Goal: Submit feedback/report problem: Submit feedback/report problem

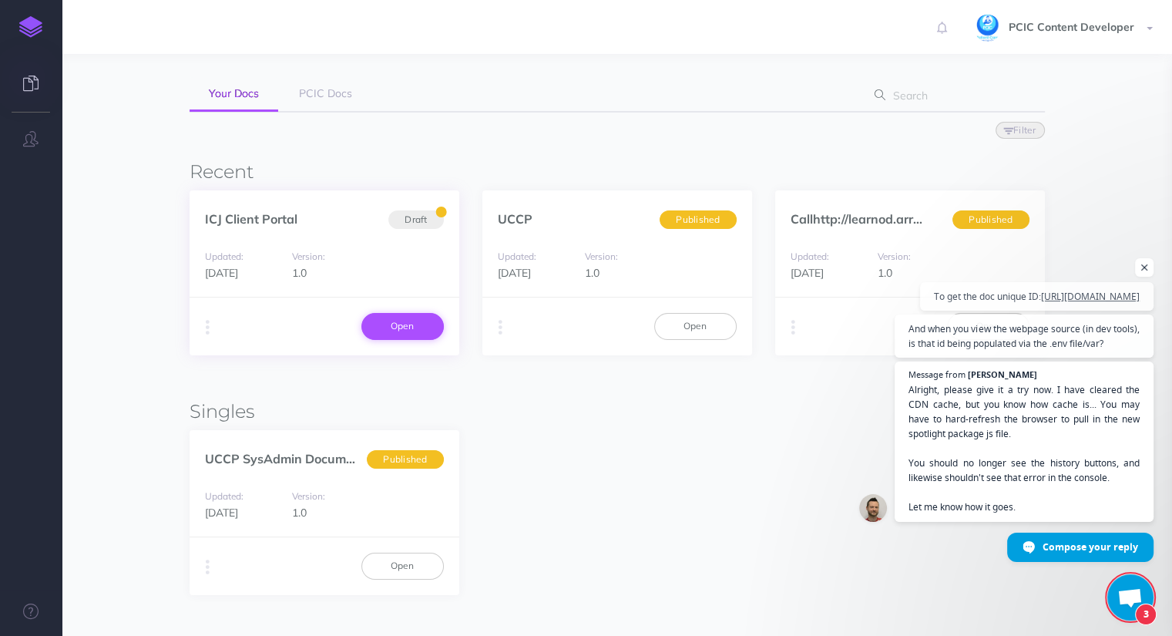
scroll to position [2221, 0]
click at [207, 326] on icon "button" at bounding box center [208, 328] width 4 height 22
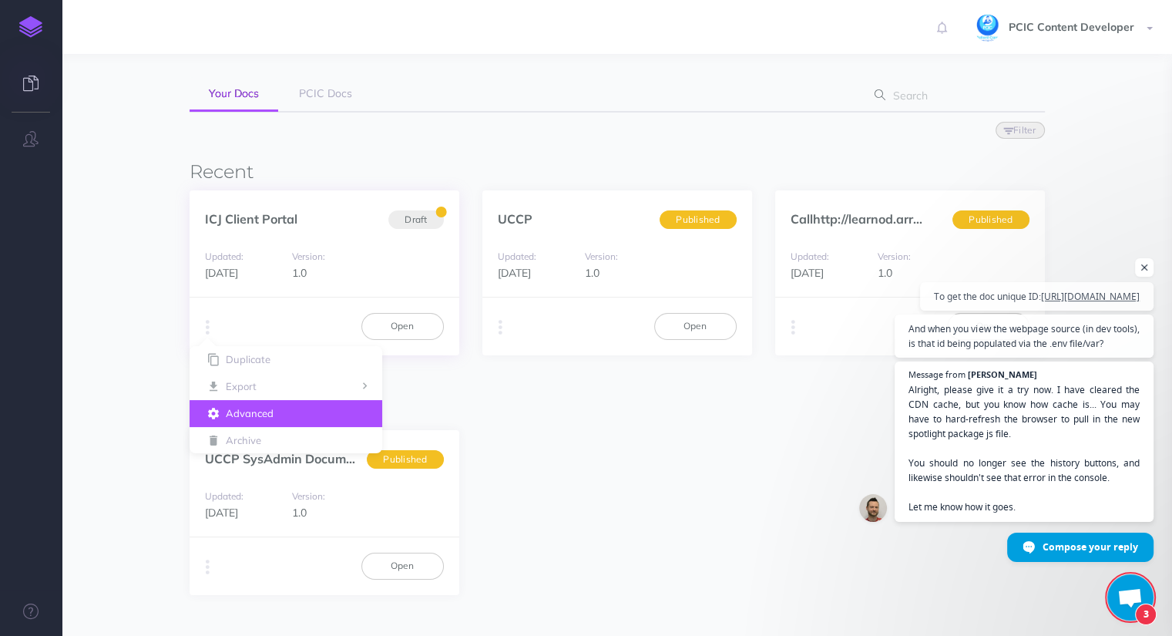
click at [236, 416] on button "Advanced" at bounding box center [286, 413] width 193 height 27
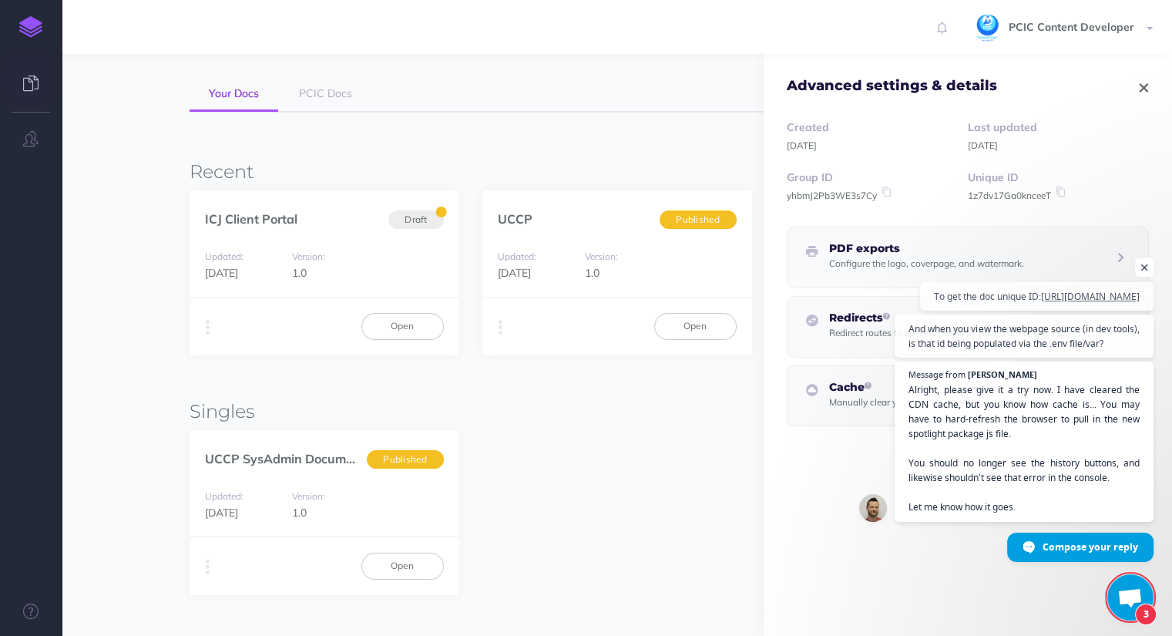
click at [1142, 258] on span "Open chat" at bounding box center [1144, 267] width 19 height 19
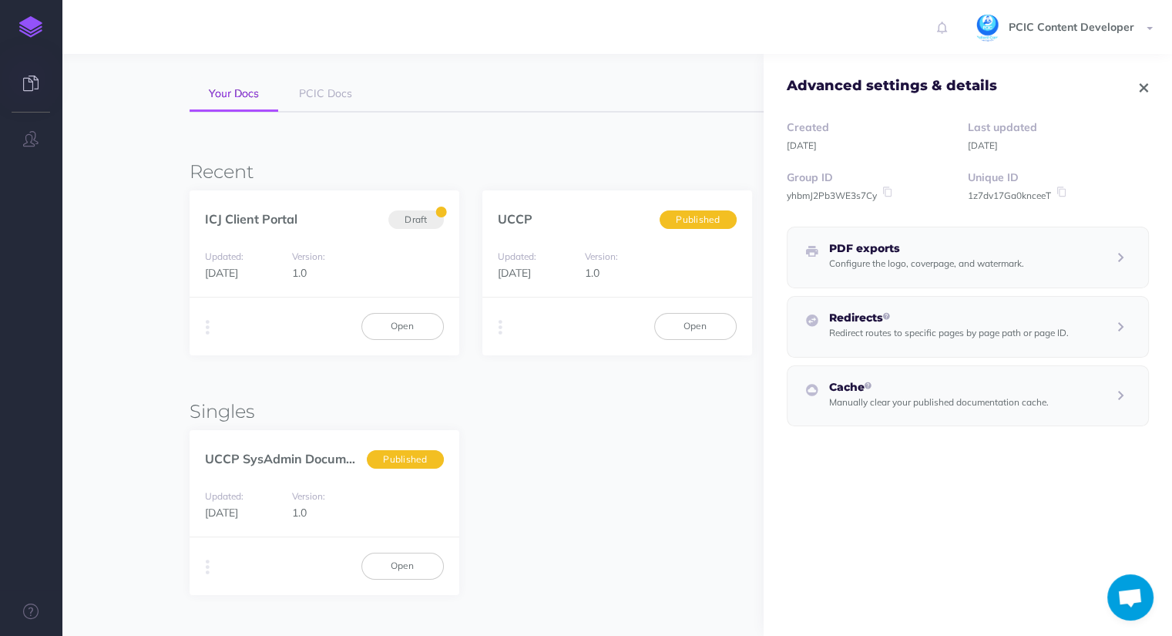
click at [1133, 595] on span "Open chat" at bounding box center [1129, 599] width 25 height 22
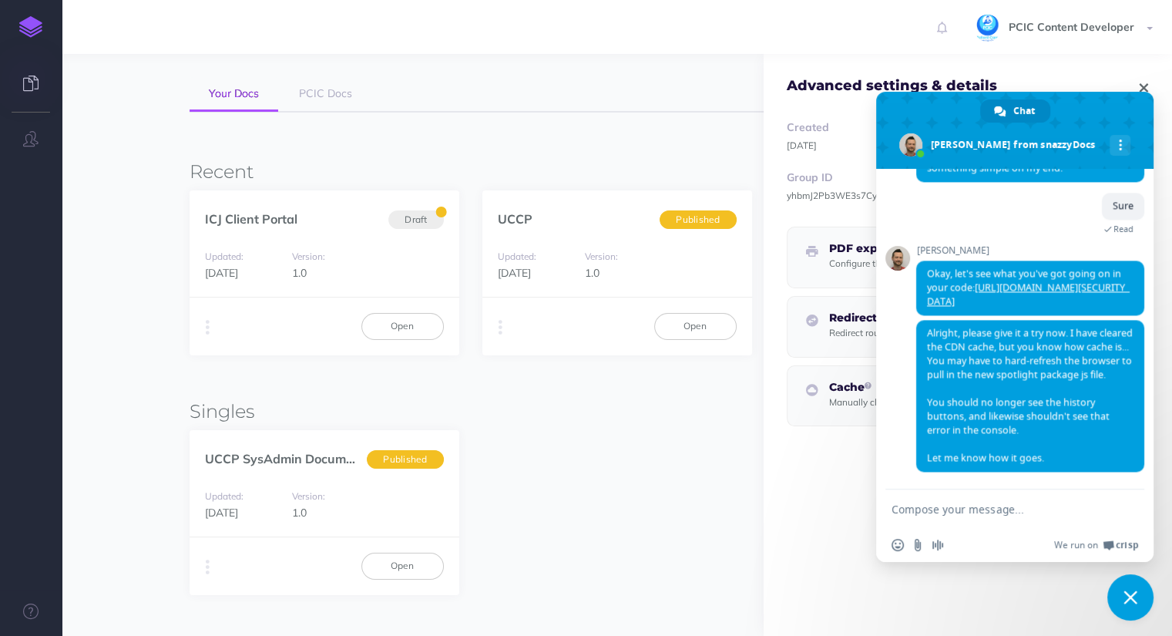
scroll to position [2394, 0]
click at [1135, 588] on span "Close chat" at bounding box center [1130, 597] width 46 height 46
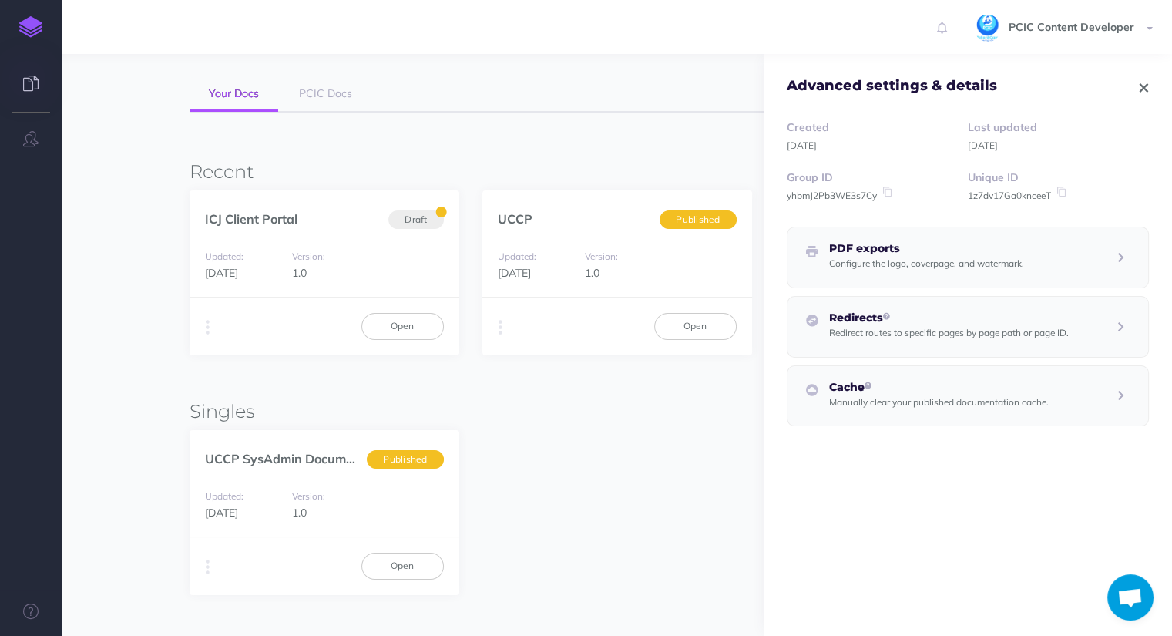
click at [984, 196] on small "1z7dv17Ga0knceeT" at bounding box center [1009, 196] width 83 height 12
click at [386, 326] on link "Open" at bounding box center [402, 326] width 82 height 26
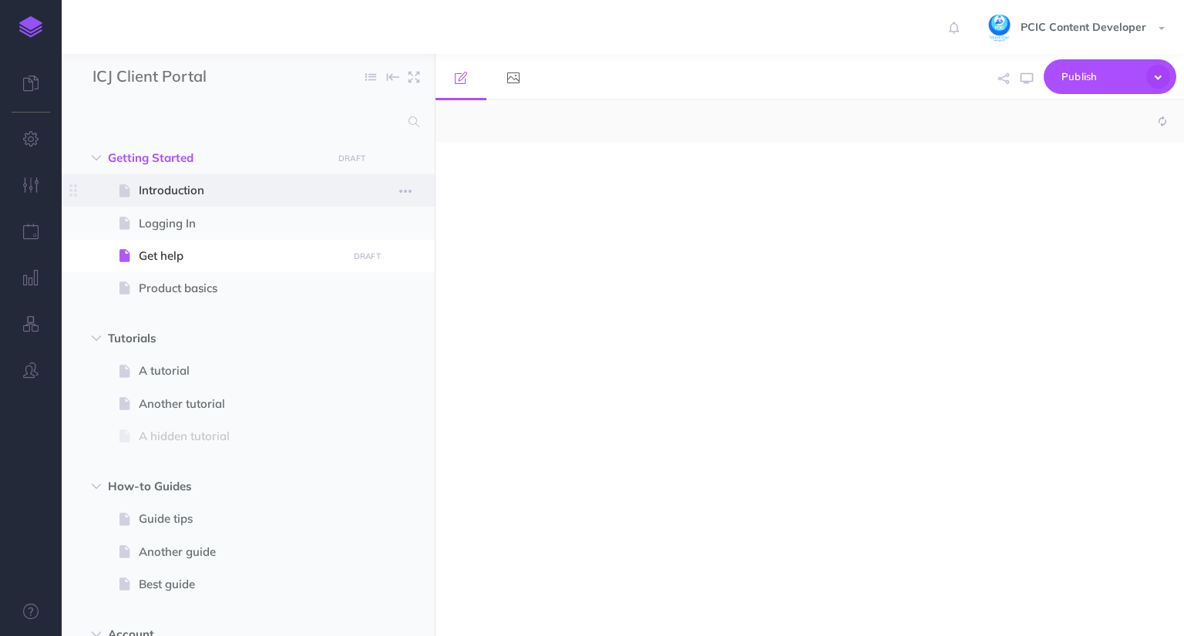
select select "null"
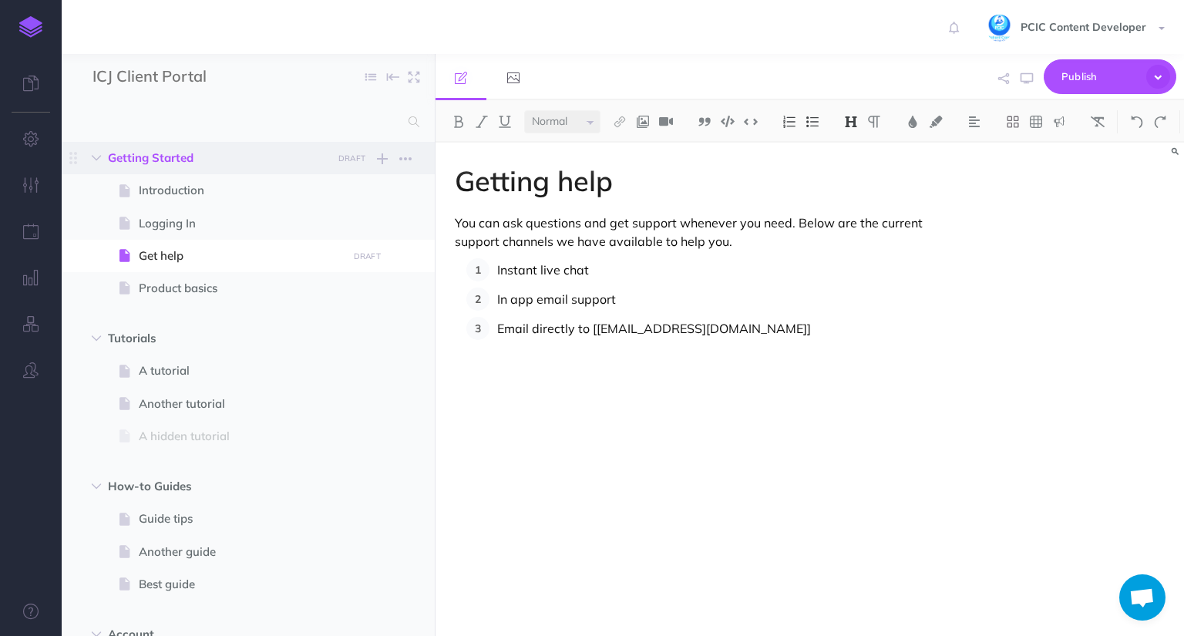
scroll to position [2394, 0]
click at [250, 199] on span "Introduction" at bounding box center [240, 190] width 203 height 18
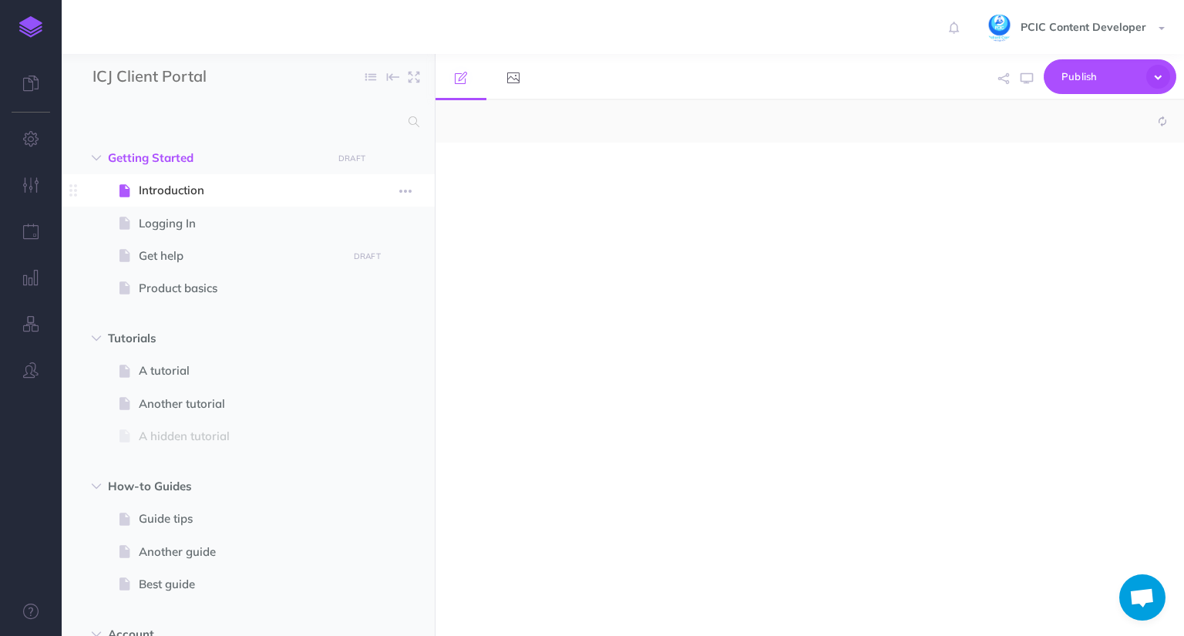
select select "null"
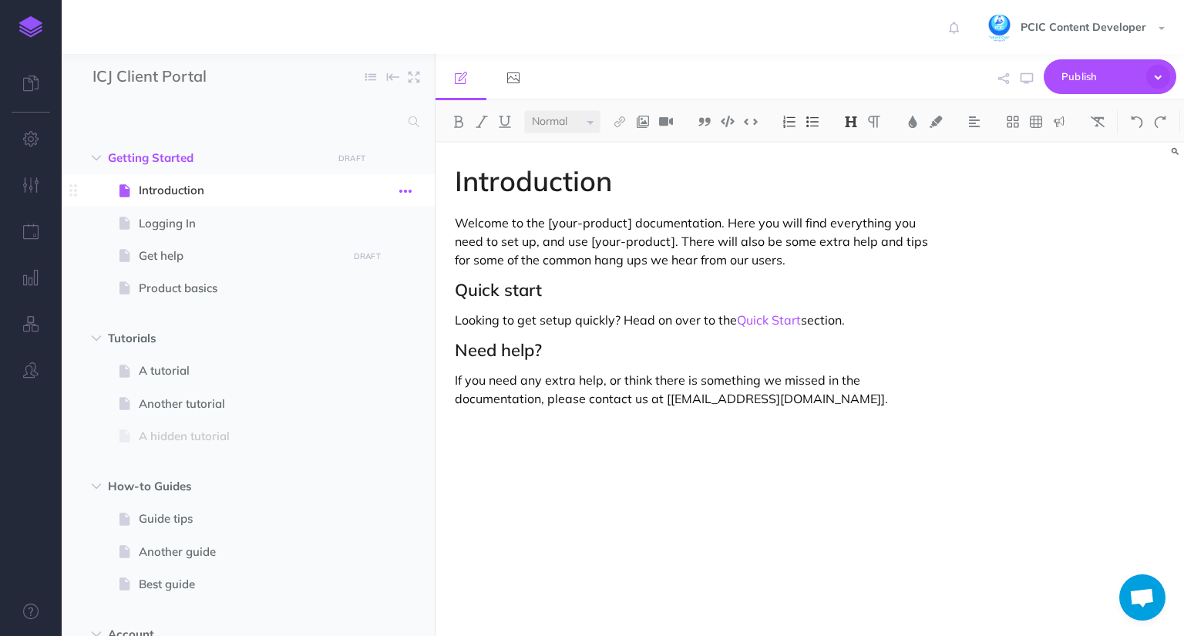
click at [402, 197] on icon "button" at bounding box center [405, 191] width 12 height 18
click at [368, 297] on link "Settings" at bounding box center [362, 294] width 116 height 25
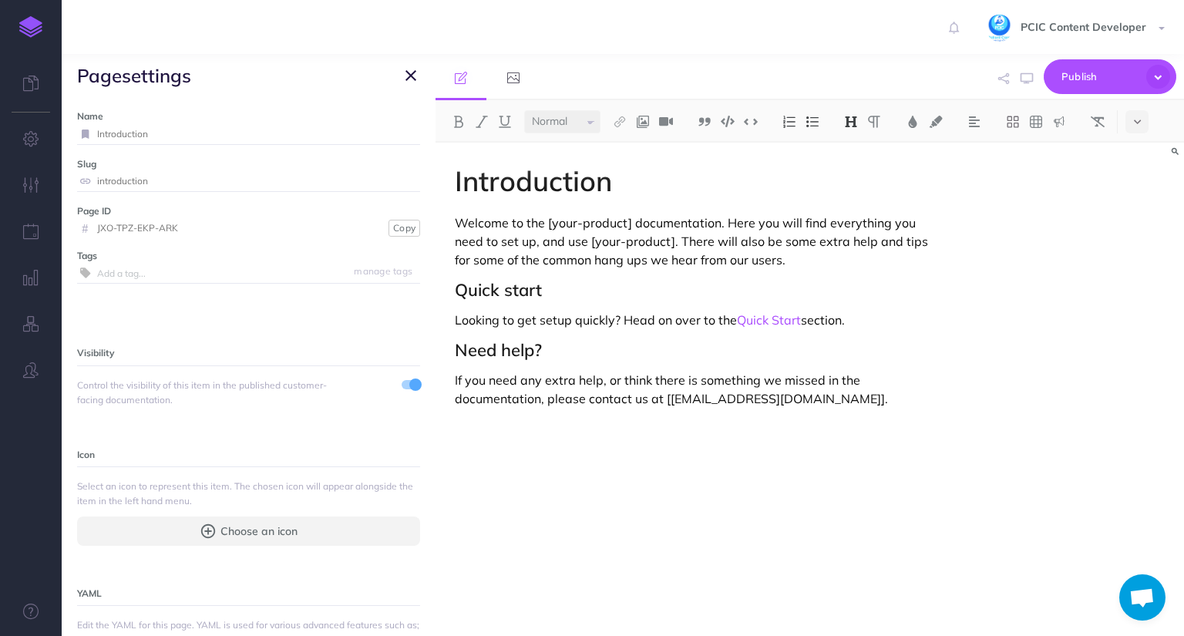
drag, startPoint x: 193, startPoint y: 224, endPoint x: 86, endPoint y: 226, distance: 106.4
click at [86, 226] on div "# JXO-TPZ-EKP-ARK" at bounding box center [230, 228] width 307 height 20
click at [405, 74] on icon "button" at bounding box center [410, 75] width 11 height 18
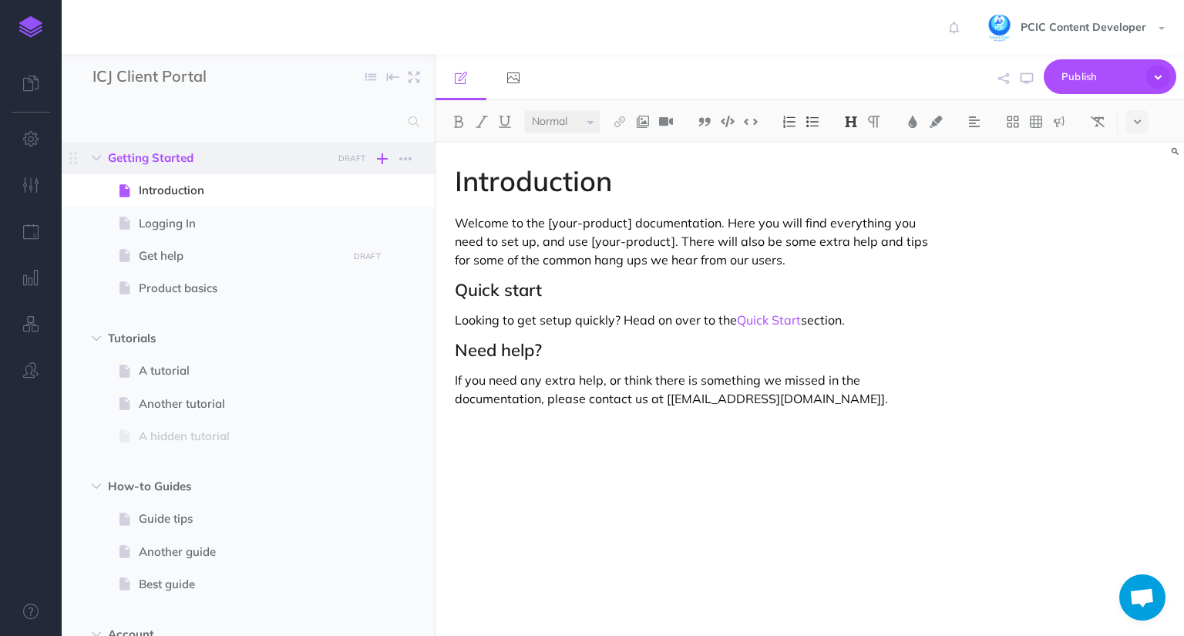
click at [384, 159] on icon "button" at bounding box center [382, 159] width 11 height 18
click at [578, 27] on div "PCIC Content Developer Settings Account Settings Teams PCIC Support Documentati…" at bounding box center [592, 27] width 1161 height 54
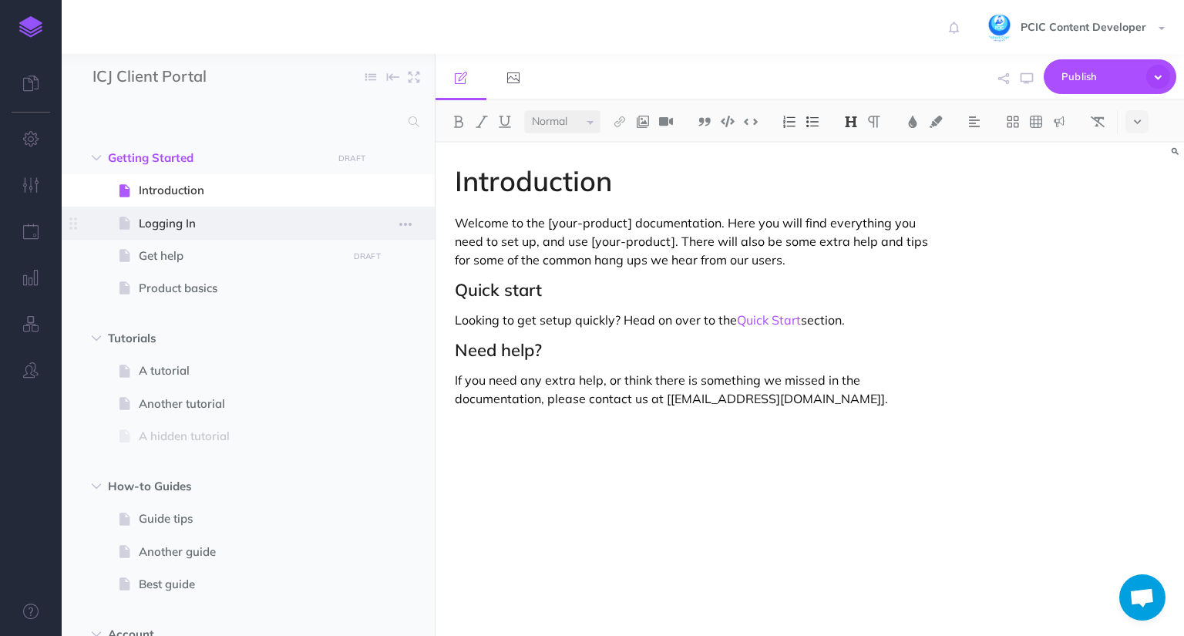
click at [173, 227] on span "Logging In" at bounding box center [240, 223] width 203 height 18
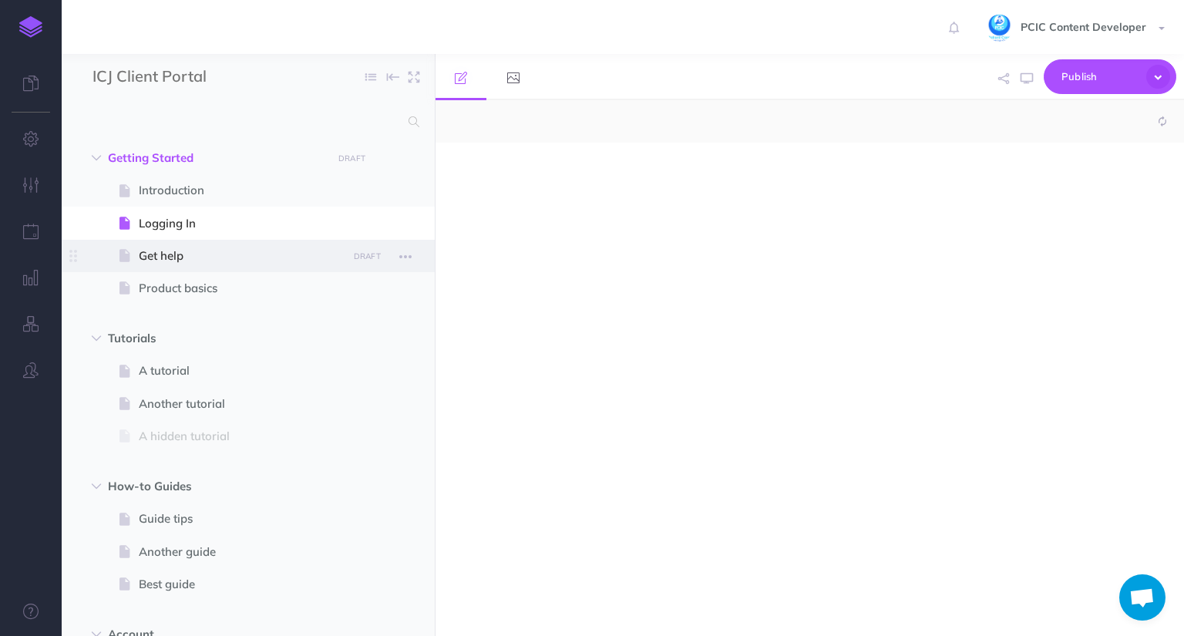
select select "null"
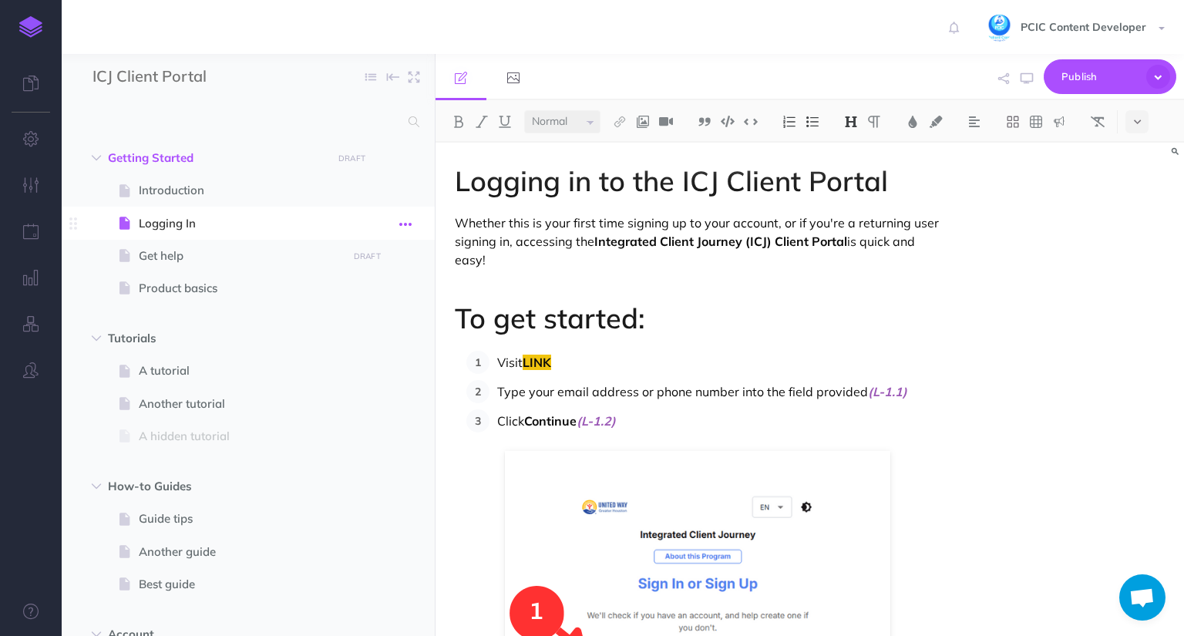
click at [412, 225] on icon "button" at bounding box center [405, 224] width 12 height 18
click at [375, 331] on link "Settings" at bounding box center [362, 326] width 116 height 25
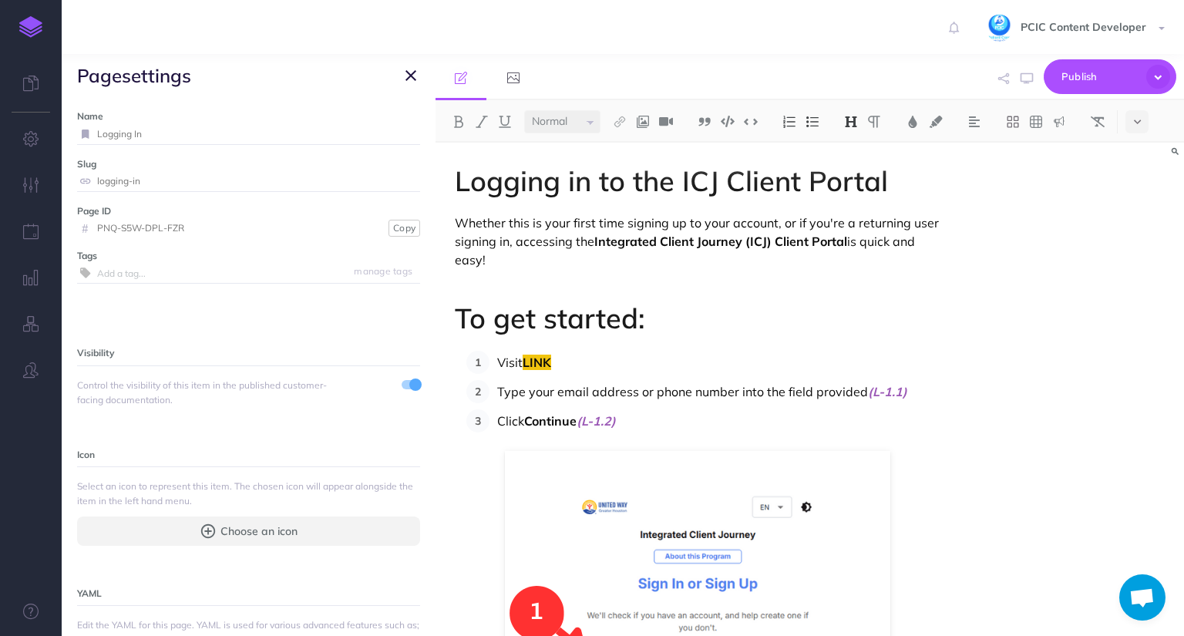
drag, startPoint x: 197, startPoint y: 229, endPoint x: 80, endPoint y: 237, distance: 116.6
click at [80, 237] on div "# PNQ-S5W-DPL-FZR" at bounding box center [230, 228] width 307 height 20
click at [411, 75] on icon "button" at bounding box center [410, 75] width 11 height 18
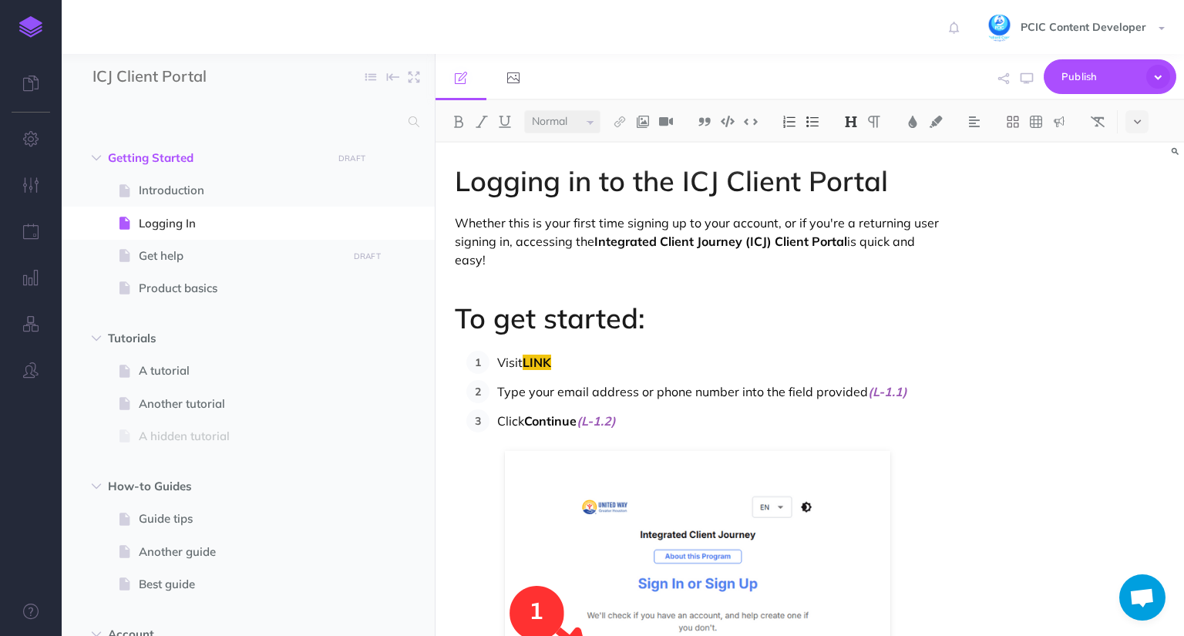
click at [1145, 594] on span "Open chat" at bounding box center [1141, 599] width 25 height 22
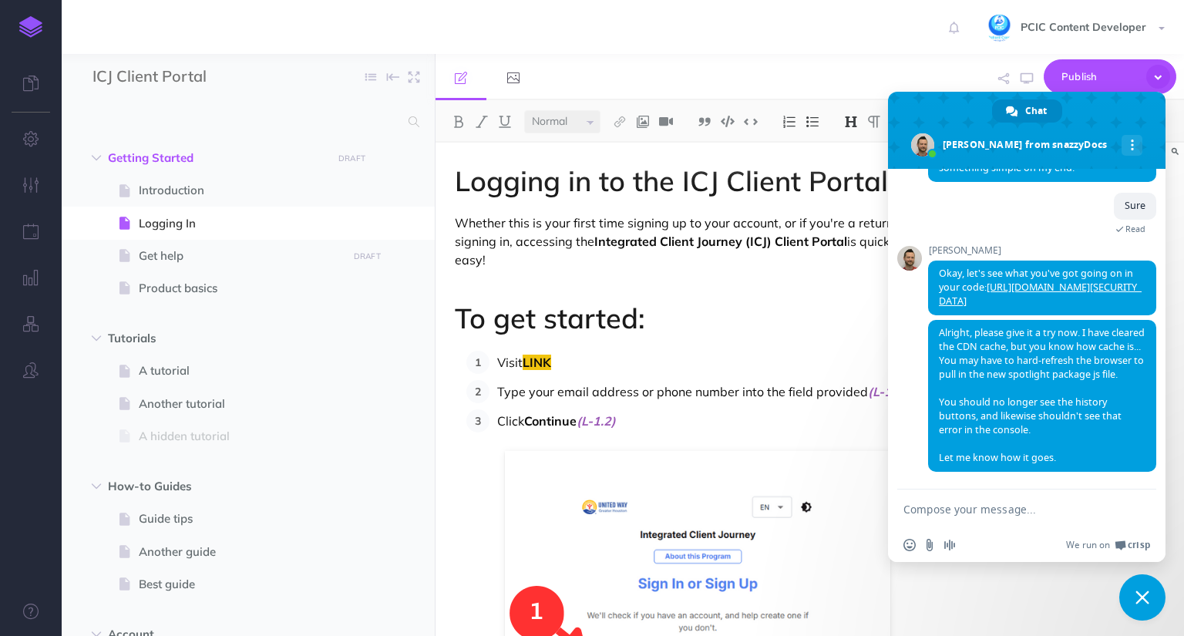
click at [1039, 496] on form at bounding box center [1009, 510] width 213 height 42
click at [1031, 506] on textarea "Compose your message..." at bounding box center [1009, 509] width 213 height 14
paste textarea "GET [URL][DOMAIN_NAME] net::ERR_CONNECTION_TIMED_OUT"
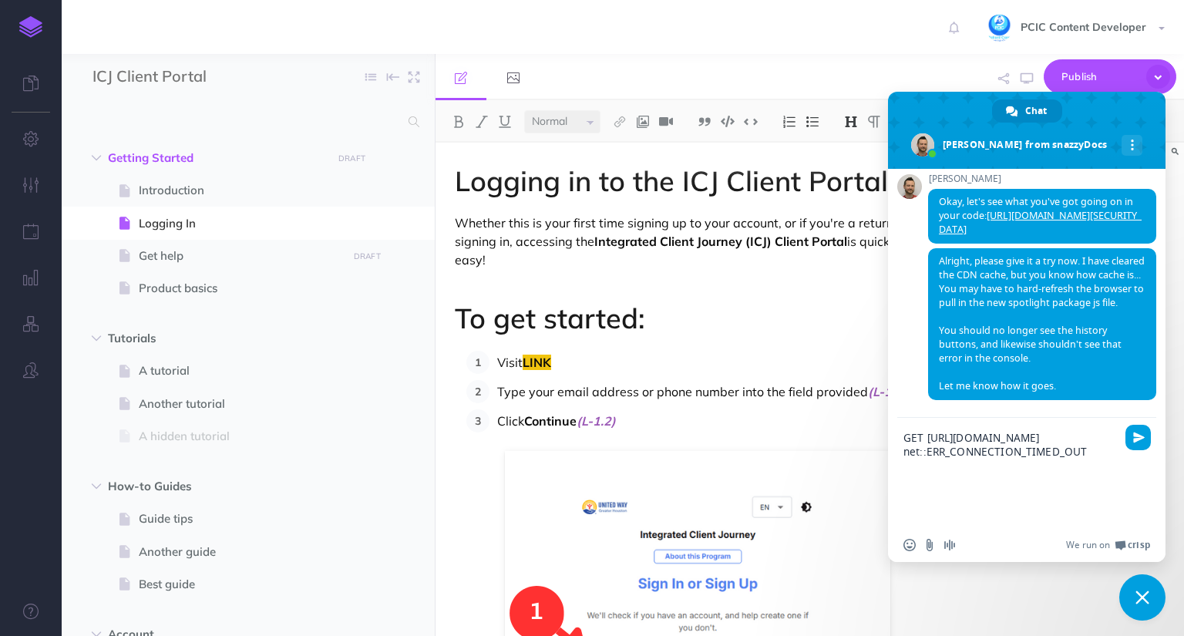
type textarea "GET [URL][DOMAIN_NAME] net::ERR_CONNECTION_TIMED_OUT"
click at [1129, 440] on span "Send" at bounding box center [1137, 437] width 25 height 25
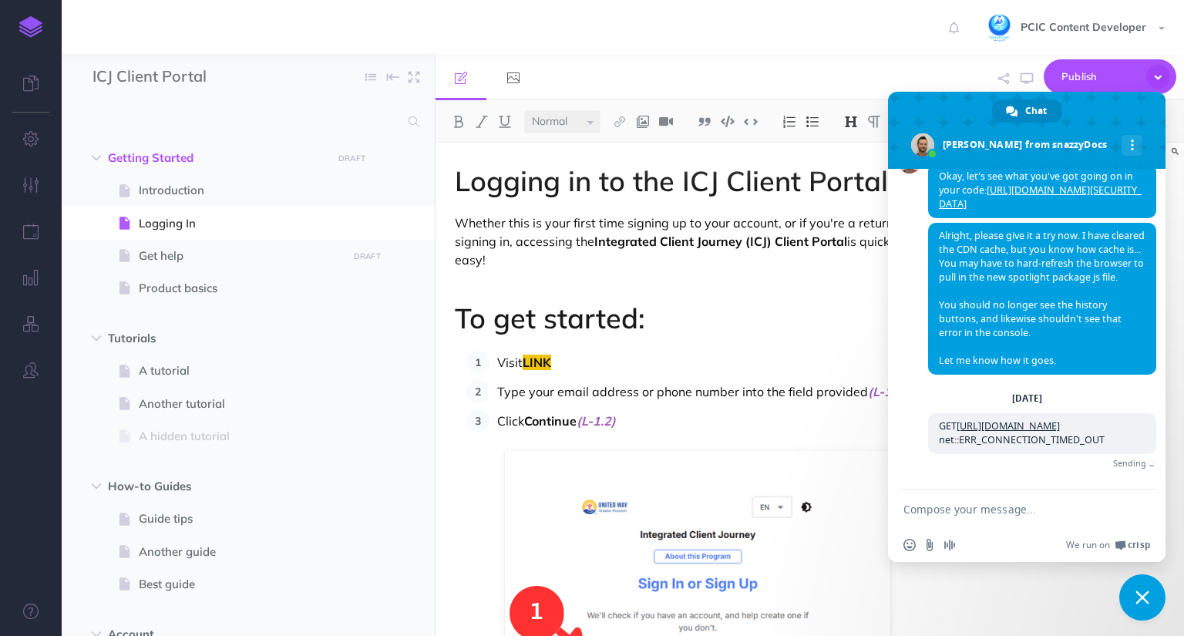
scroll to position [2503, 0]
